Goal: Find specific page/section: Find specific page/section

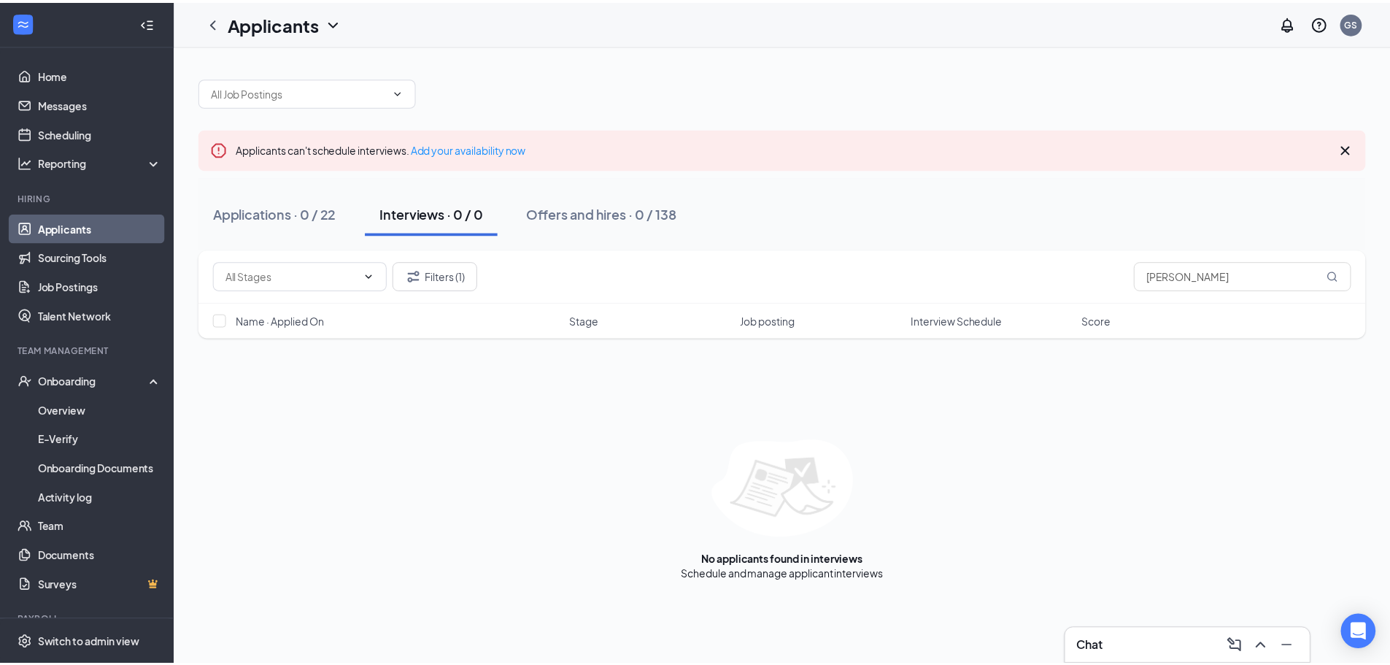
scroll to position [52, 0]
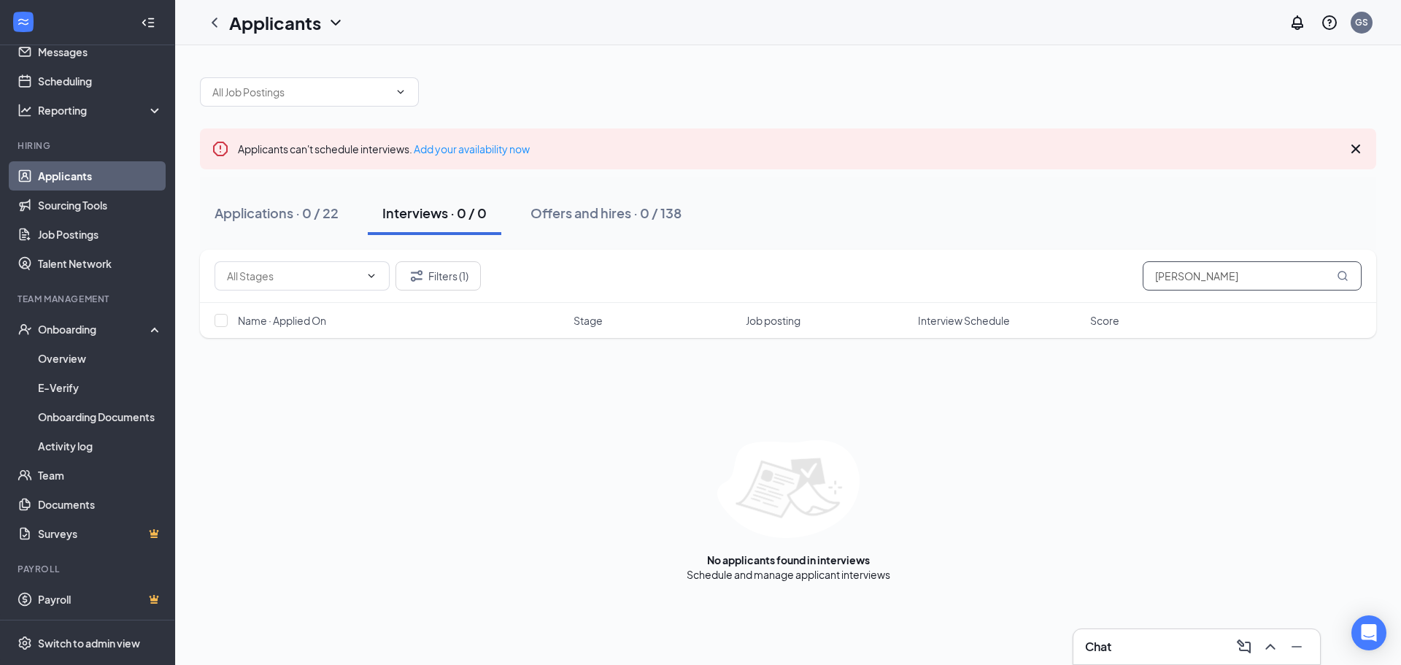
drag, startPoint x: 1227, startPoint y: 277, endPoint x: 892, endPoint y: 274, distance: 335.7
click at [950, 296] on div "Filters (1) [PERSON_NAME]" at bounding box center [788, 276] width 1176 height 53
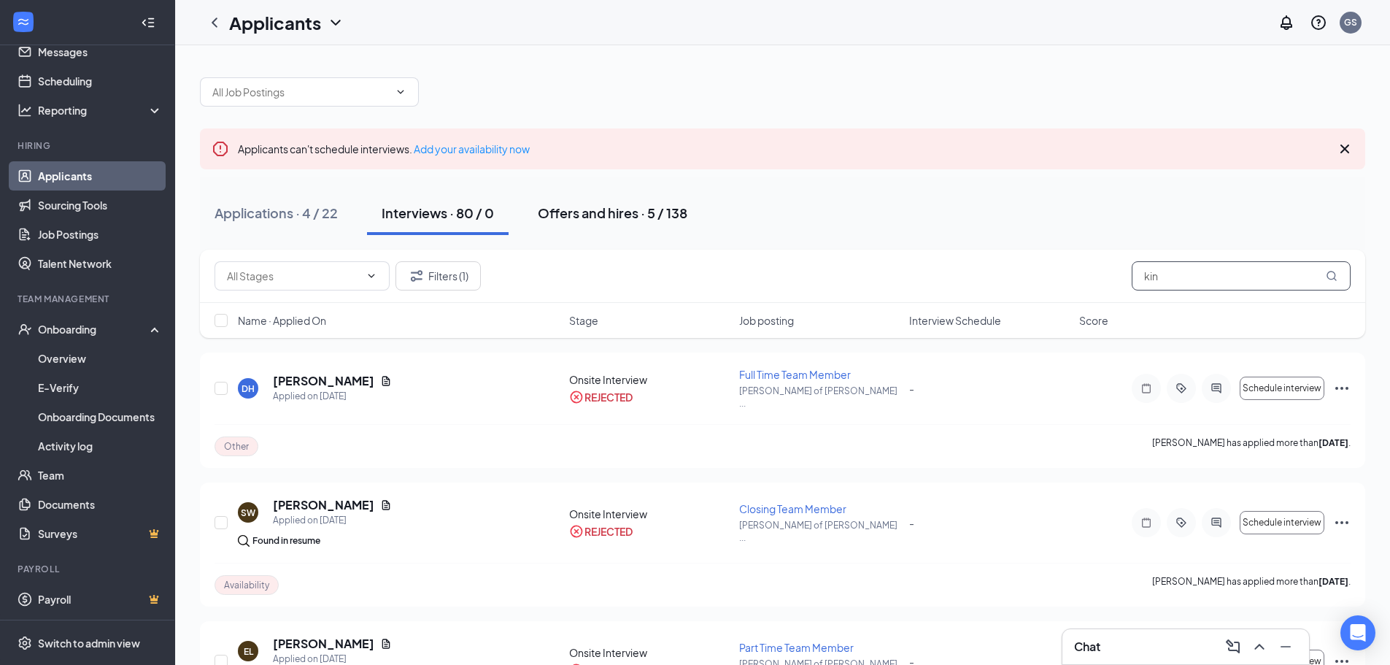
type input "kin"
click at [627, 212] on div "Offers and hires · 5 / 138" at bounding box center [613, 213] width 150 height 18
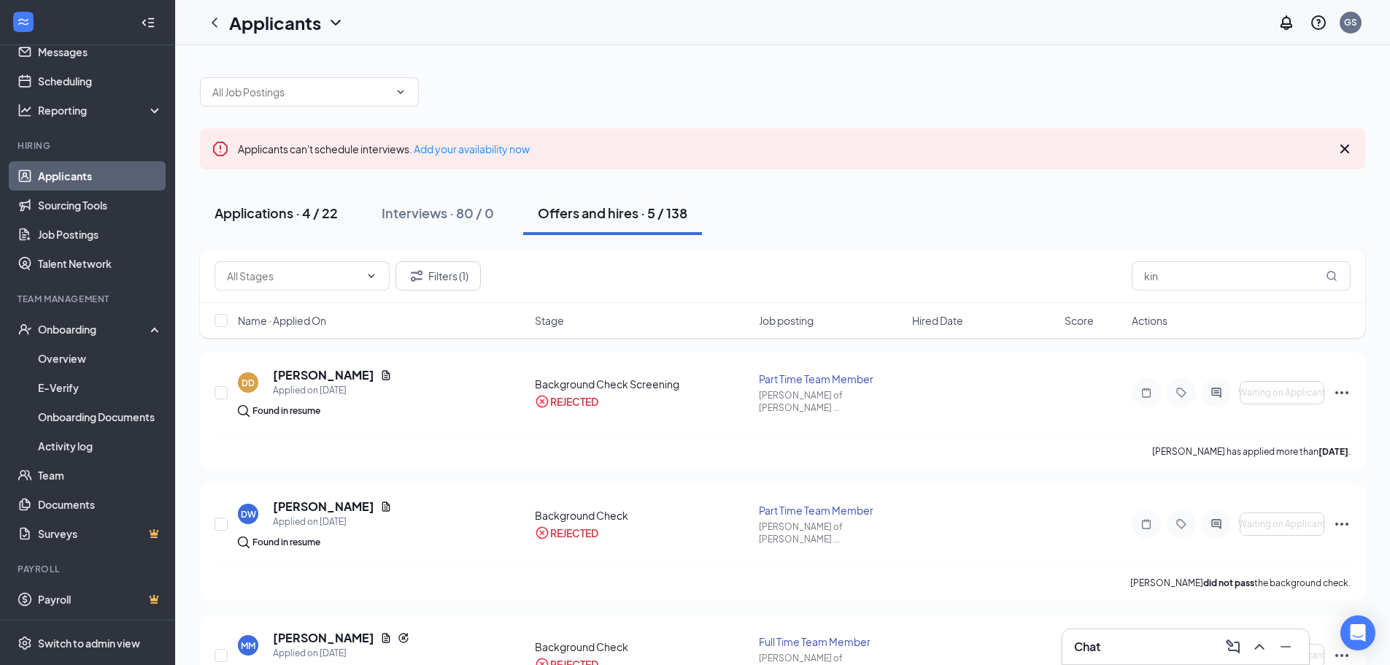
click at [319, 223] on button "Applications · 4 / 22" at bounding box center [276, 213] width 153 height 44
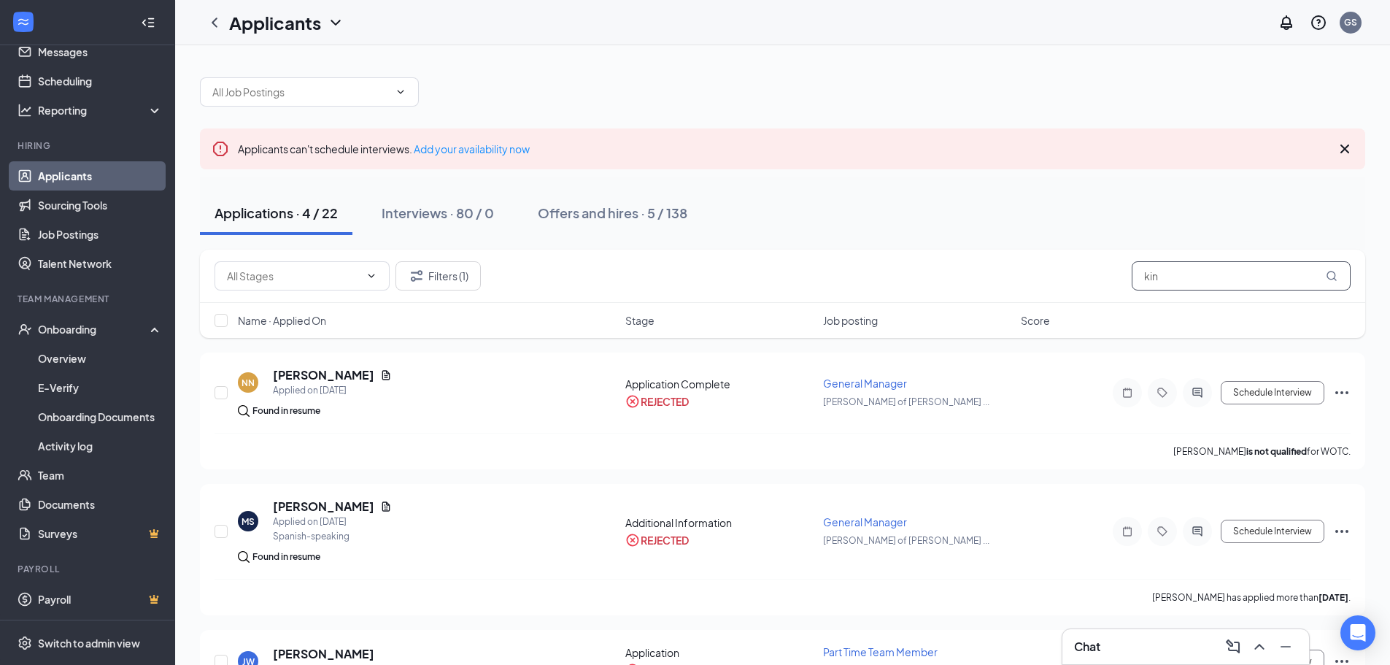
drag, startPoint x: 1169, startPoint y: 281, endPoint x: 1016, endPoint y: 295, distance: 153.9
click at [1070, 285] on div "Filters (1) kin" at bounding box center [783, 275] width 1136 height 29
type input "kin"
click at [459, 201] on button "Interviews · 80 / 0" at bounding box center [438, 213] width 142 height 44
